Goal: Information Seeking & Learning: Learn about a topic

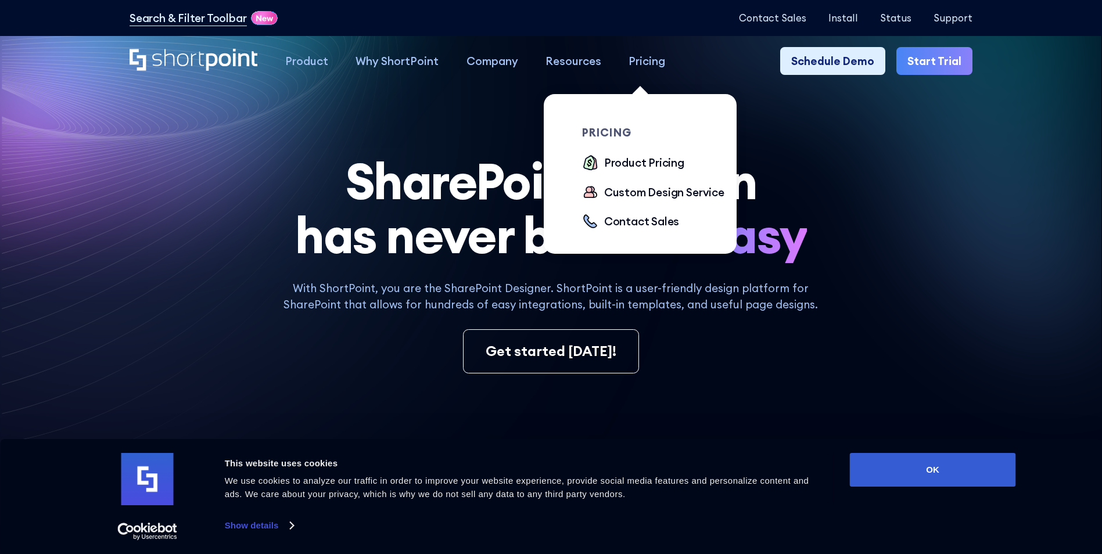
click at [636, 63] on div "Pricing" at bounding box center [647, 61] width 37 height 16
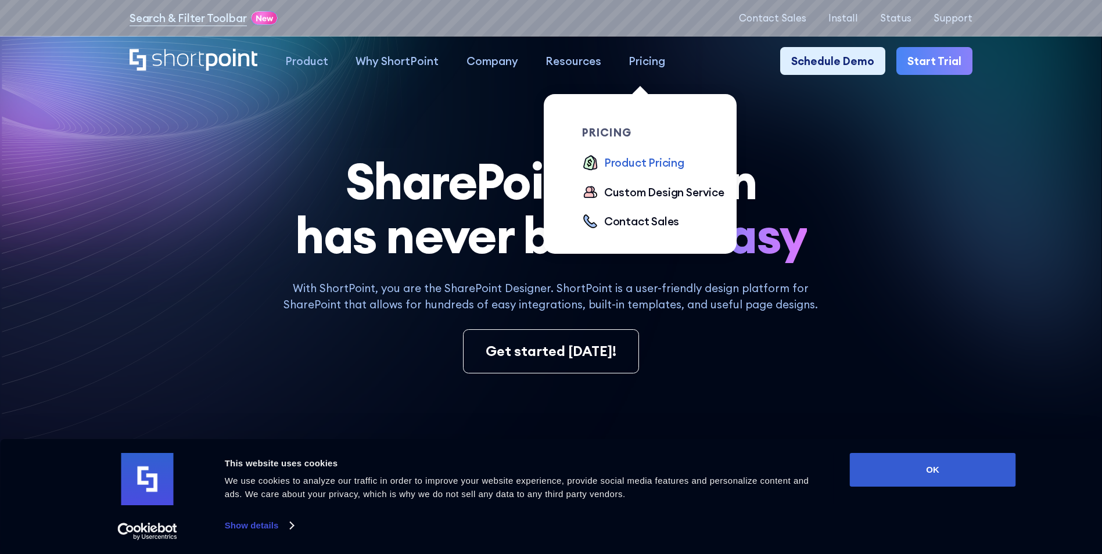
click at [652, 168] on div "Product Pricing" at bounding box center [644, 163] width 80 height 16
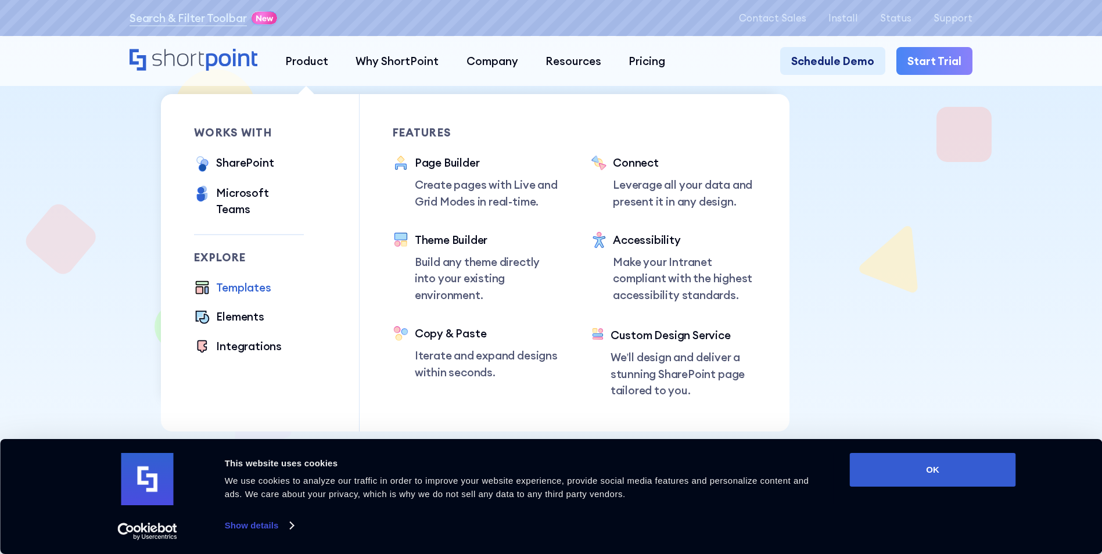
click at [221, 279] on div "Templates" at bounding box center [243, 287] width 55 height 16
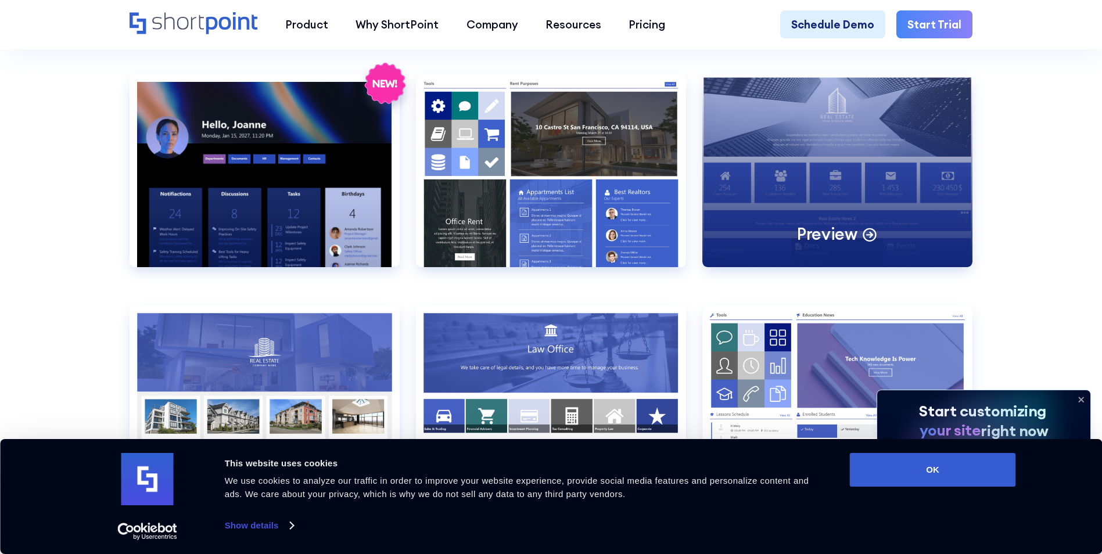
scroll to position [1278, 0]
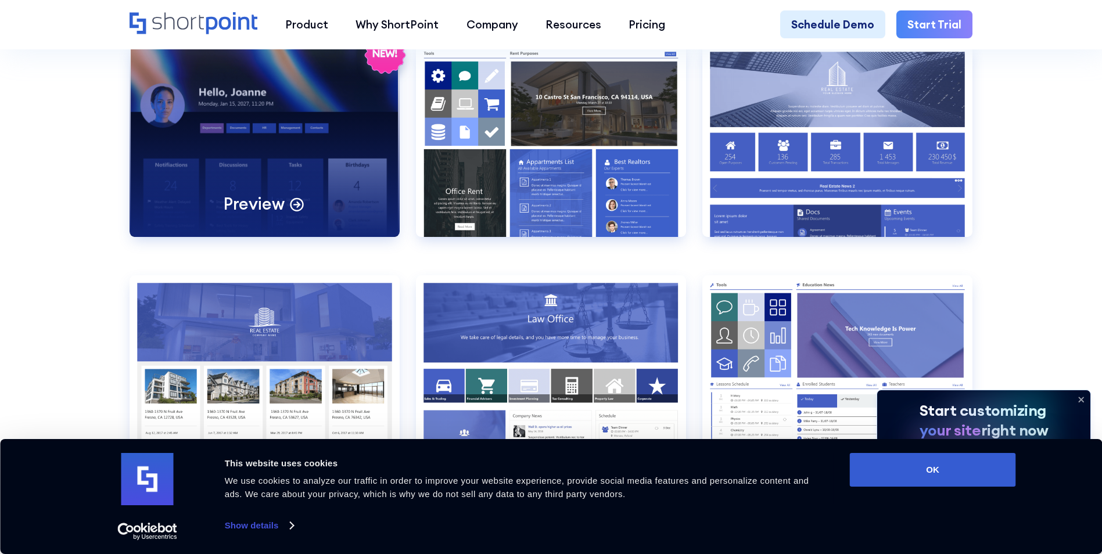
click at [270, 187] on div "Preview" at bounding box center [265, 140] width 270 height 193
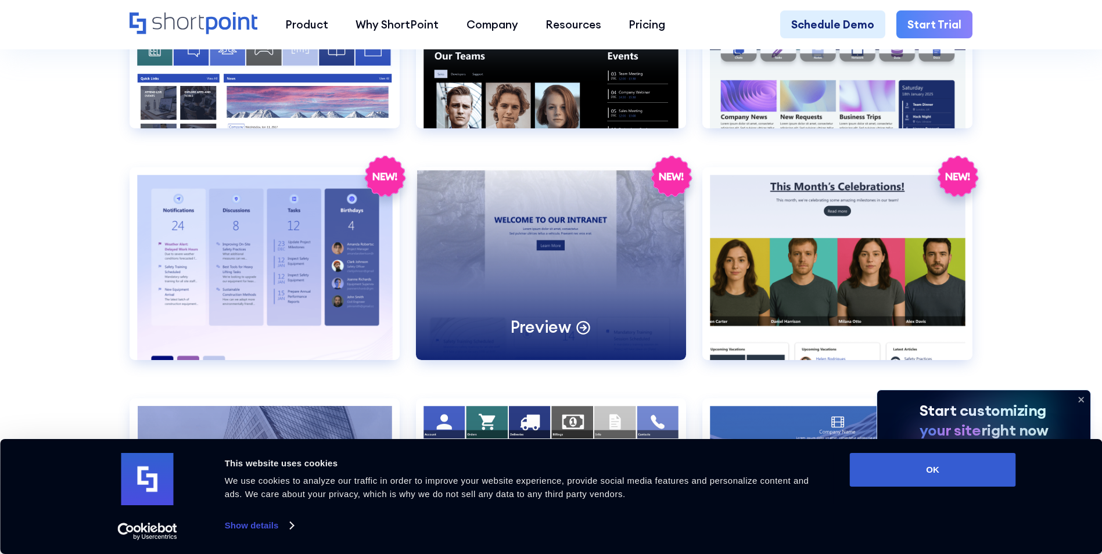
scroll to position [2324, 0]
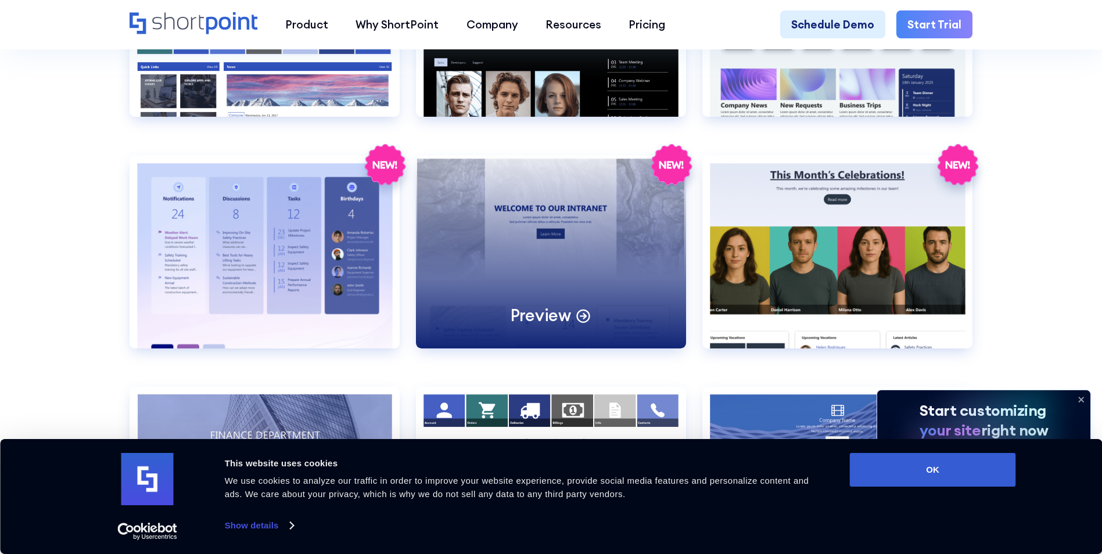
click at [575, 269] on div "Preview" at bounding box center [551, 252] width 270 height 193
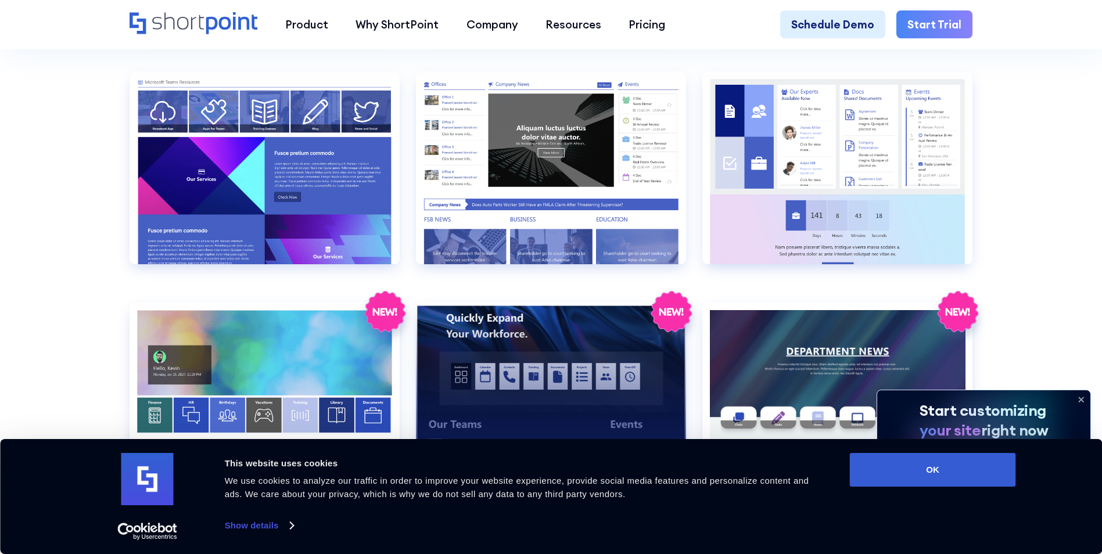
scroll to position [2034, 0]
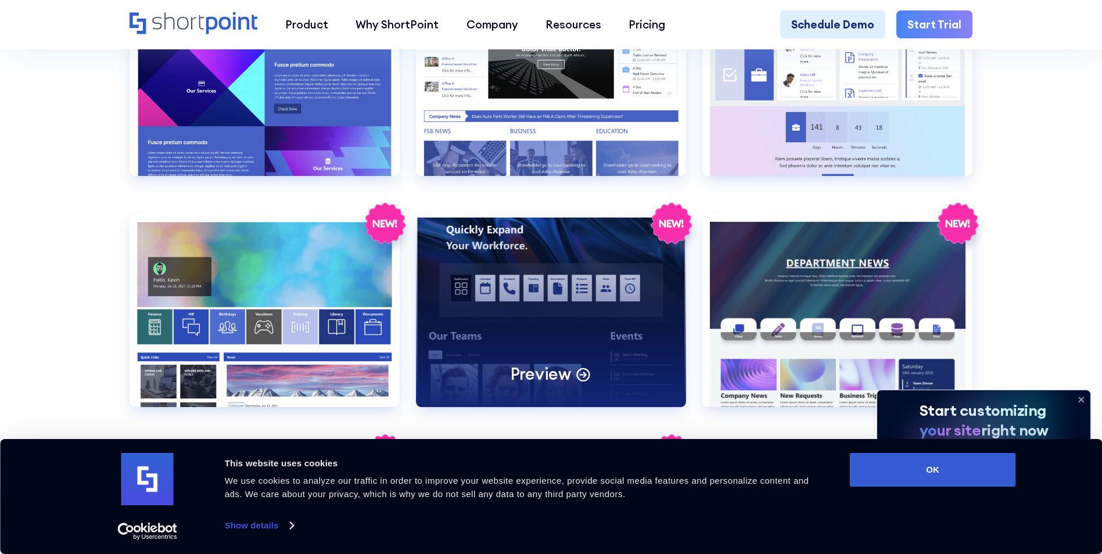
click at [576, 299] on div "Preview" at bounding box center [551, 310] width 270 height 193
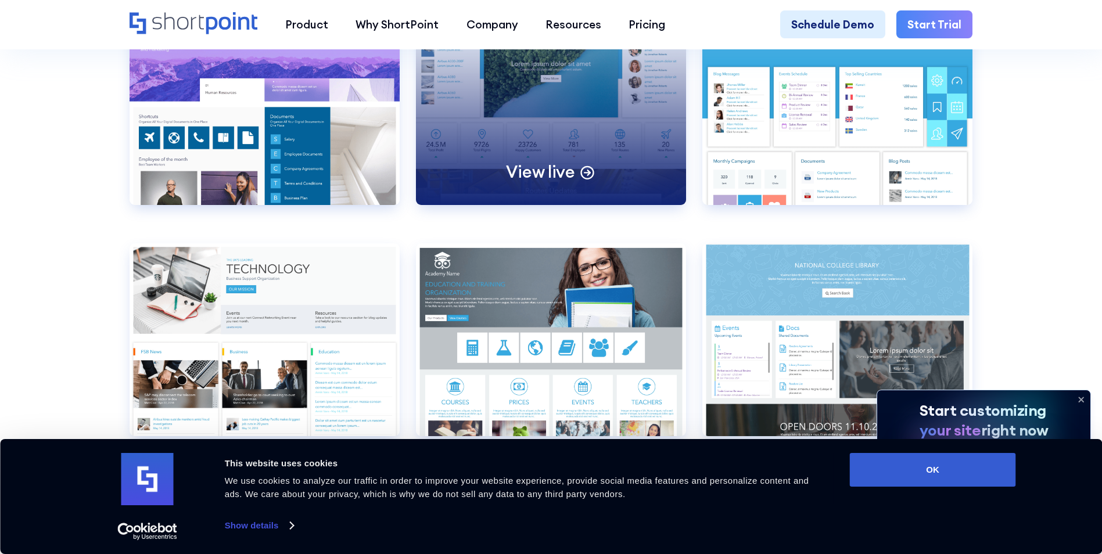
scroll to position [5113, 0]
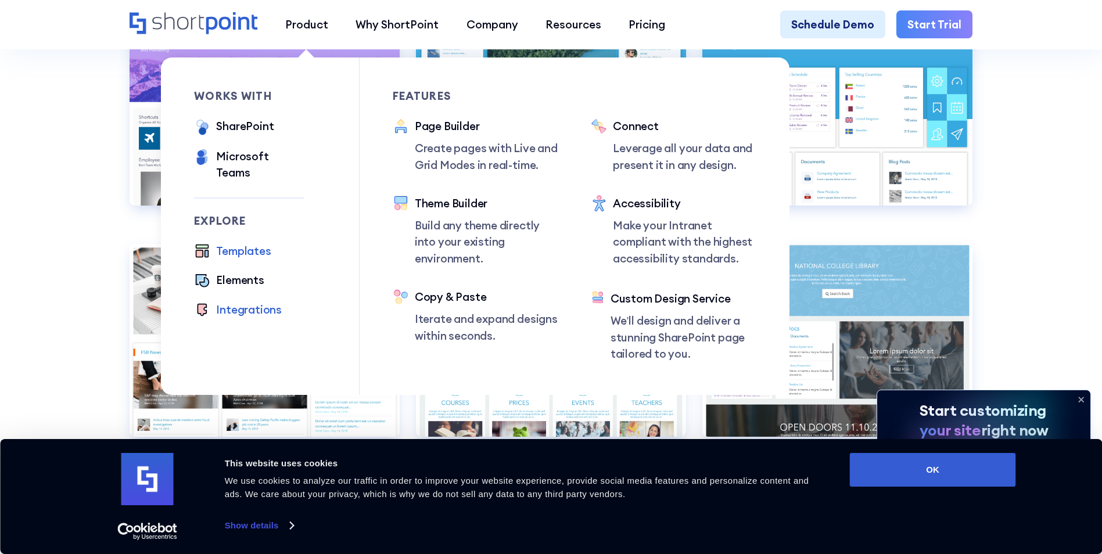
click at [225, 302] on div "Integrations" at bounding box center [249, 310] width 66 height 16
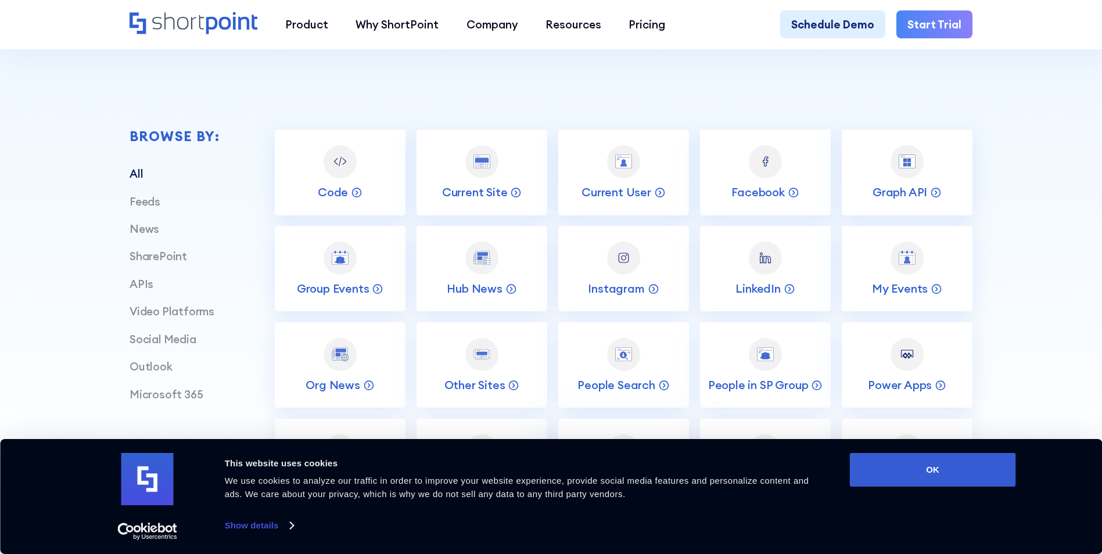
scroll to position [523, 0]
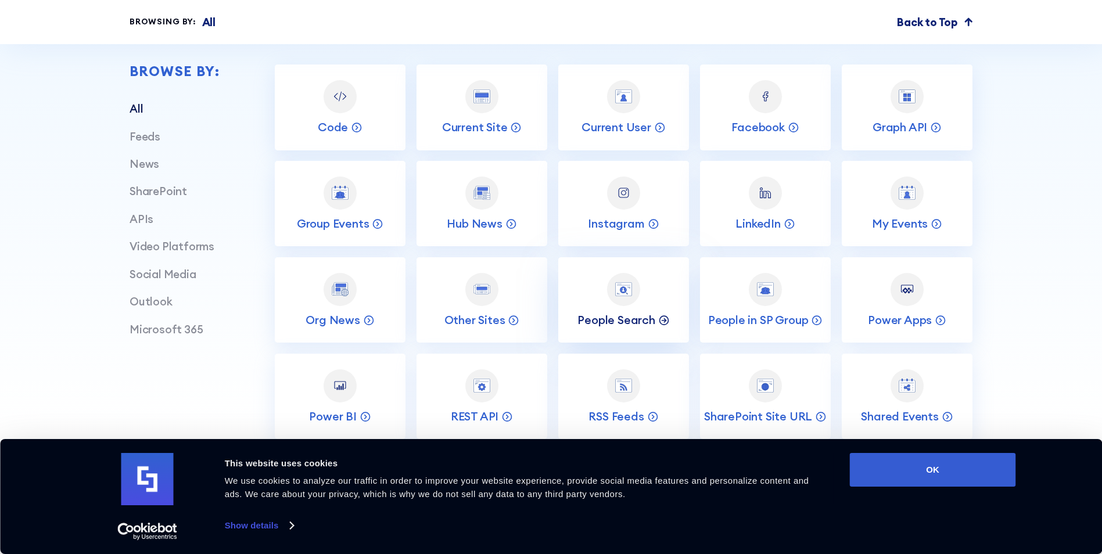
click at [666, 325] on icon at bounding box center [664, 320] width 12 height 12
